Goal: Browse casually: Explore the website without a specific task or goal

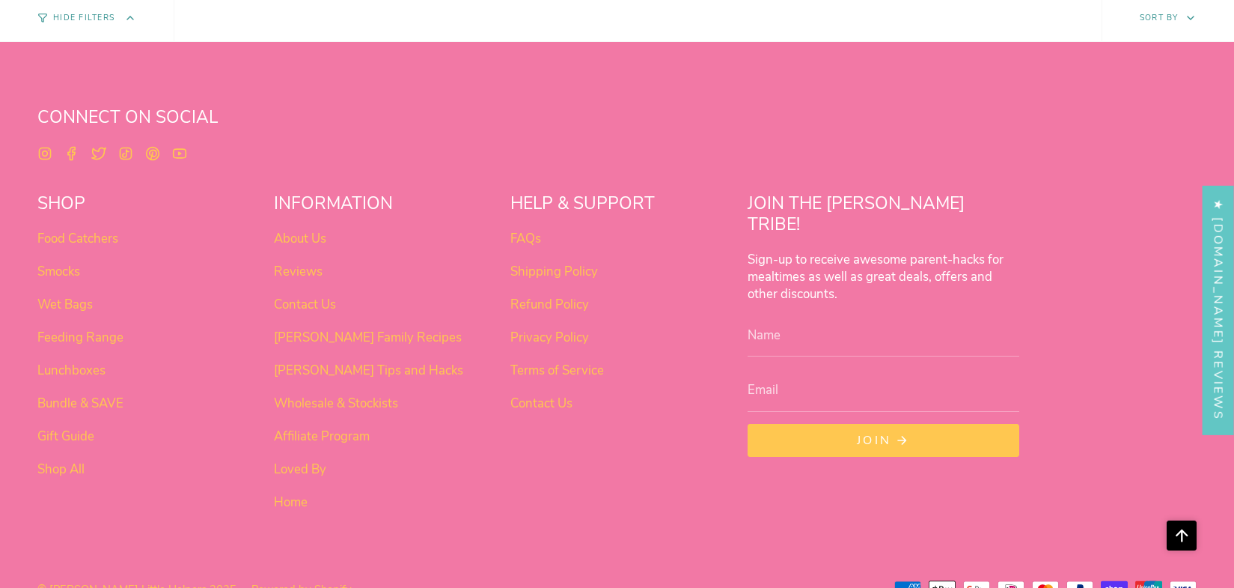
scroll to position [941, 0]
